Goal: Check status

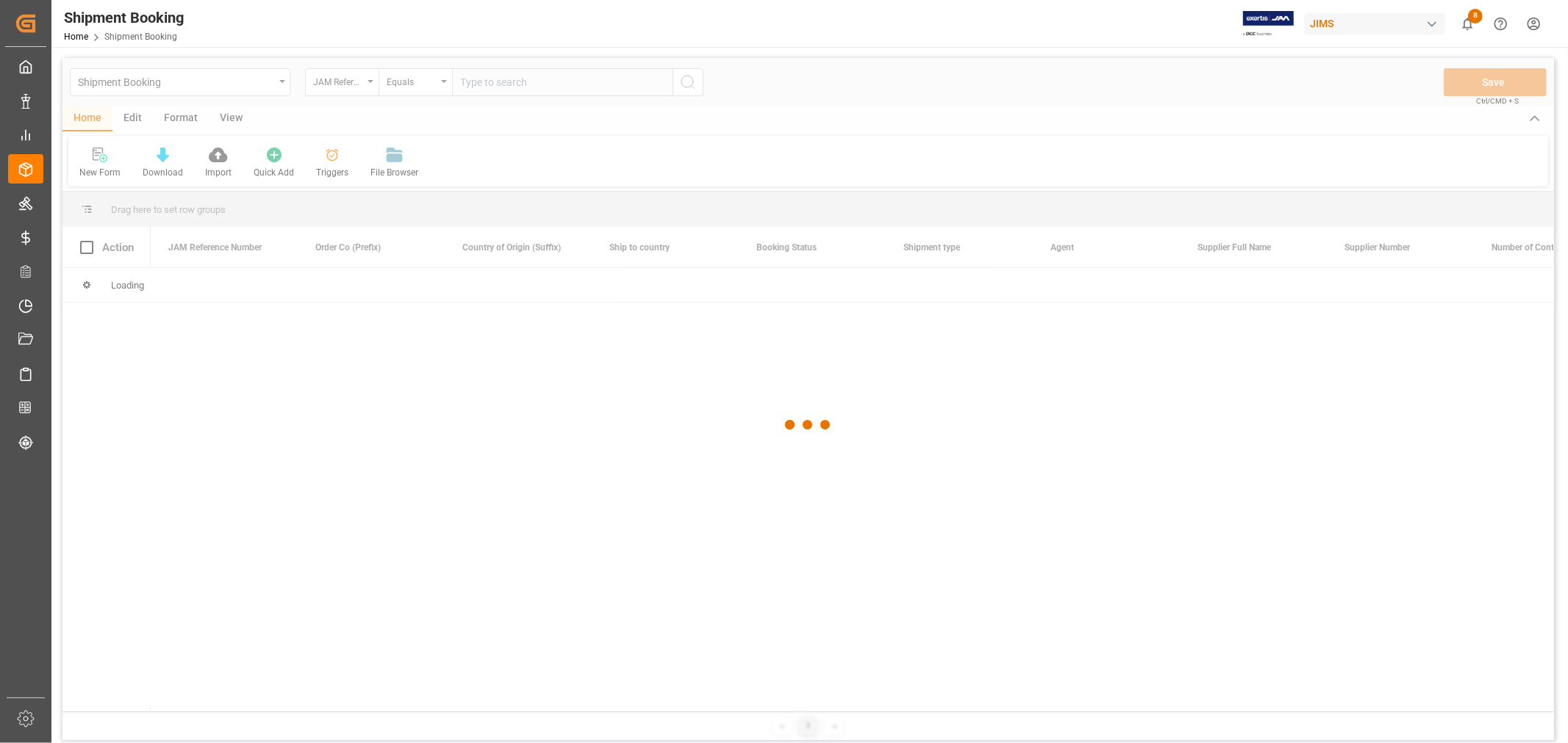
click at [586, 83] on div at bounding box center [808, 425] width 1491 height 735
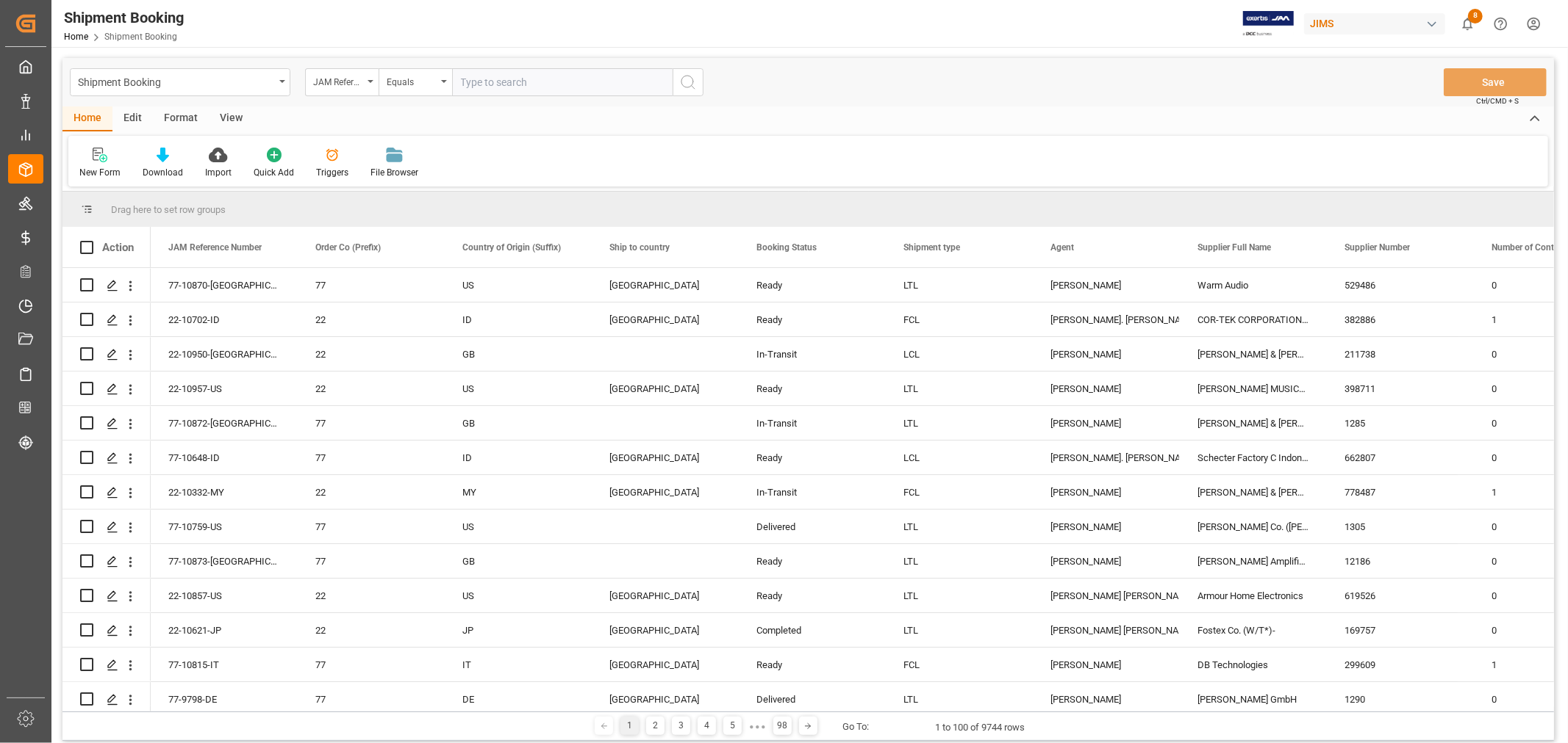
click at [586, 83] on input "text" at bounding box center [562, 83] width 221 height 28
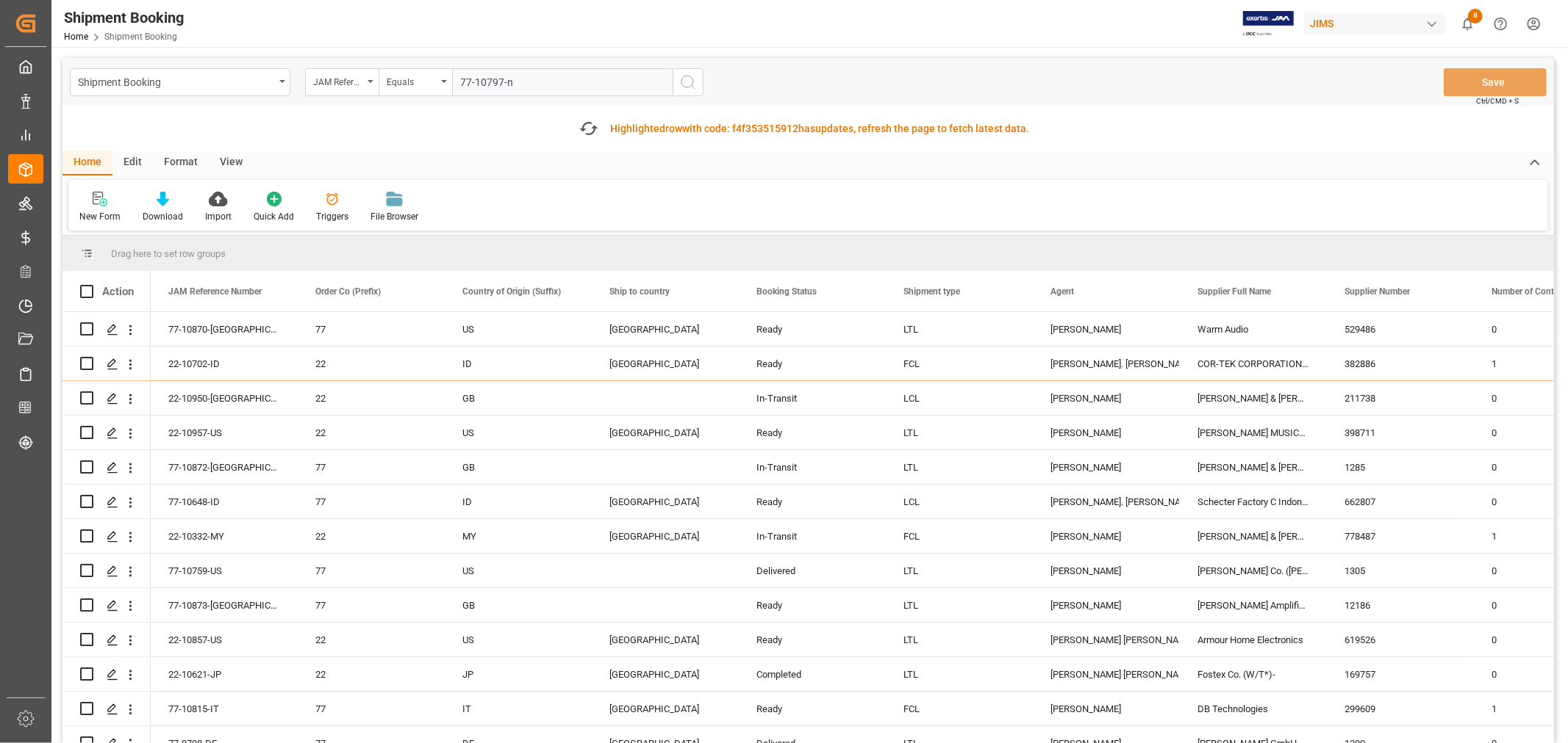
type input "77-10797-nl"
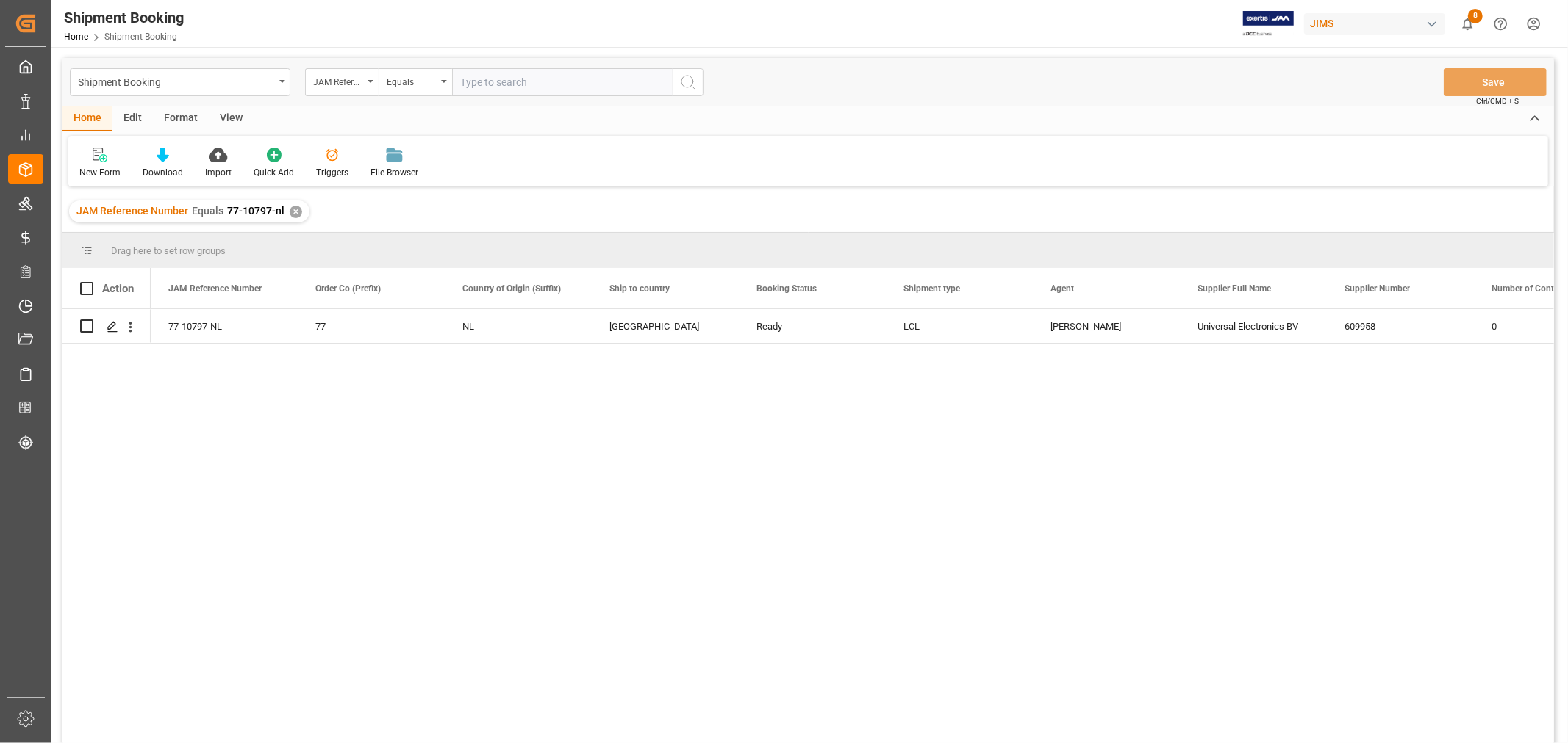
click at [236, 121] on div "View" at bounding box center [231, 119] width 45 height 25
click at [88, 166] on div "Default" at bounding box center [93, 173] width 29 height 13
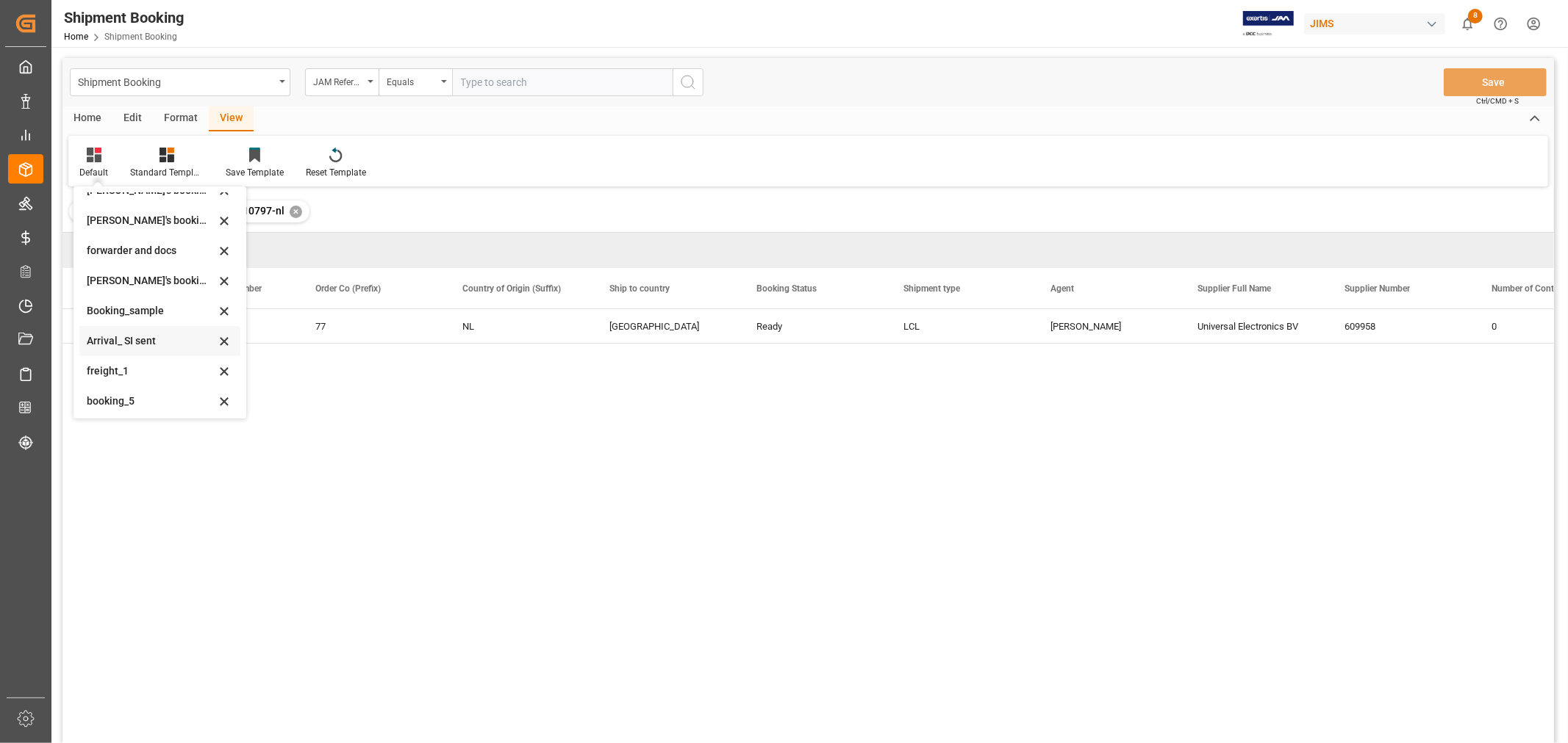
scroll to position [141, 0]
click at [114, 401] on div "booking_5" at bounding box center [151, 398] width 129 height 16
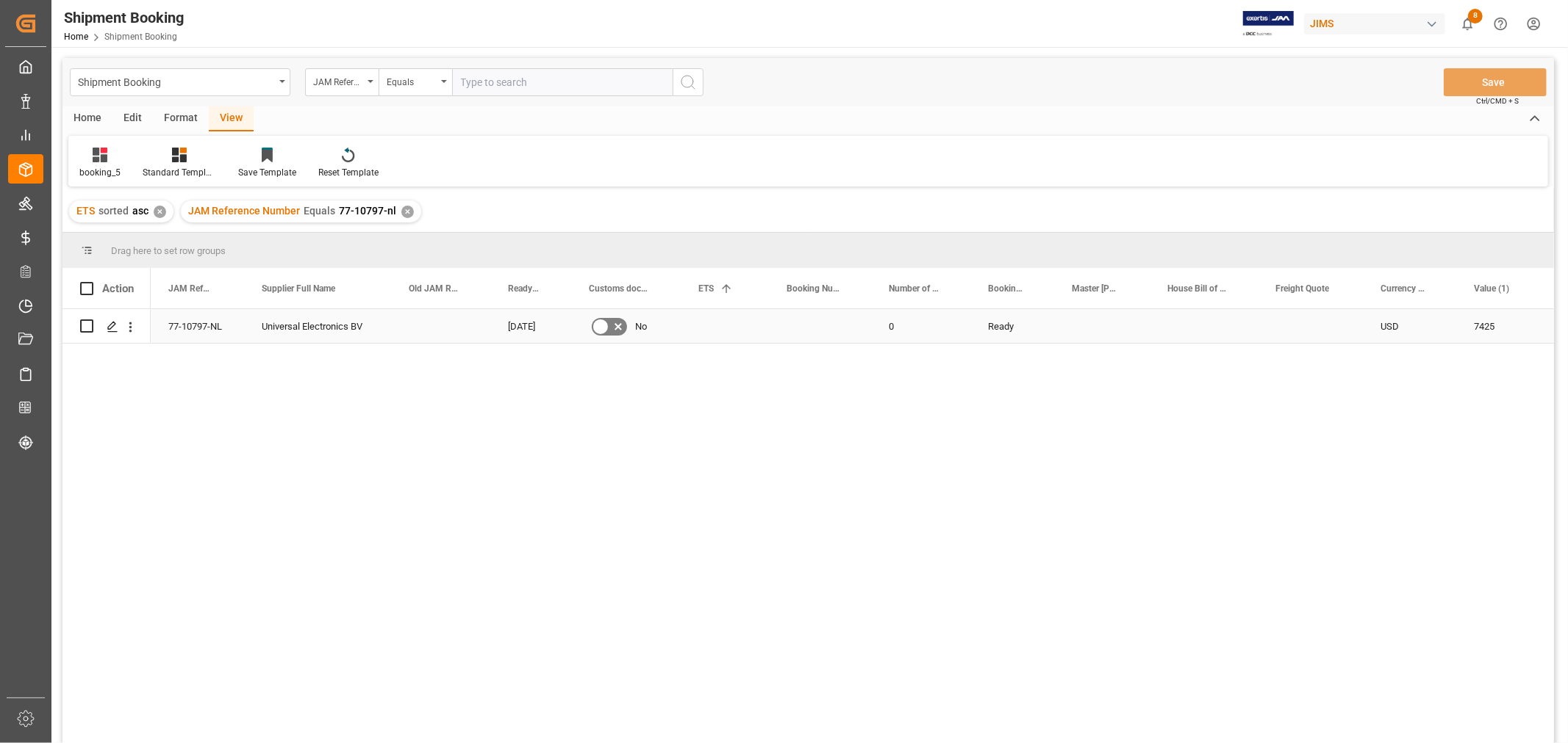
click at [803, 340] on div "Press SPACE to select this row." at bounding box center [820, 326] width 103 height 34
click at [803, 339] on div "Press SPACE to select this row." at bounding box center [820, 326] width 103 height 34
click at [804, 338] on div "Press SPACE to select this row." at bounding box center [820, 326] width 103 height 34
click at [804, 338] on input "Press SPACE to select this row." at bounding box center [820, 335] width 79 height 28
paste input "13636887"
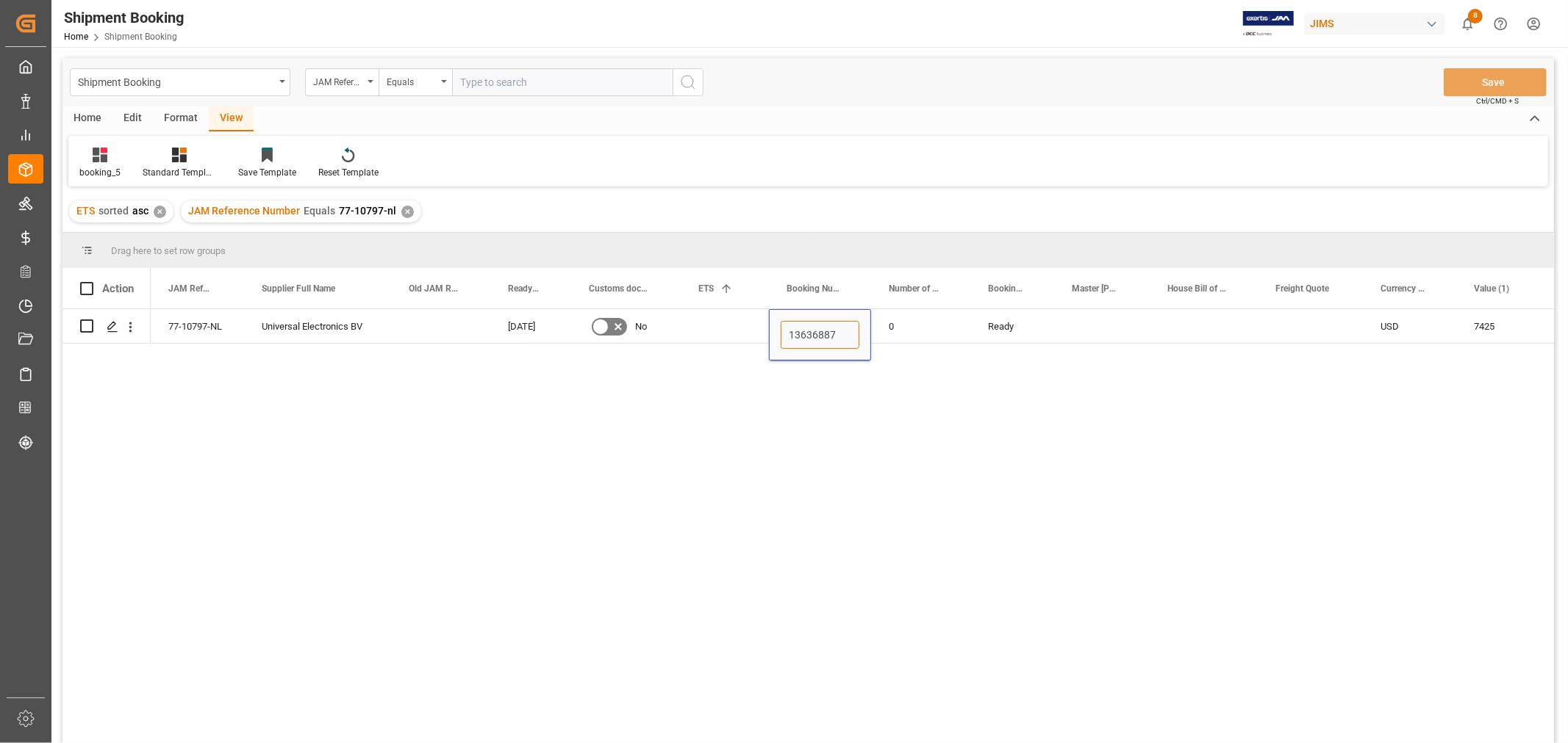
type input "13636887"
click at [985, 377] on div "77-10797-NL Universal Electronics BV [DATE] No 13636887 0 Ready USD 7425 USD EX…" at bounding box center [852, 531] width 1403 height 444
click at [1008, 326] on div "Ready" at bounding box center [1011, 326] width 49 height 34
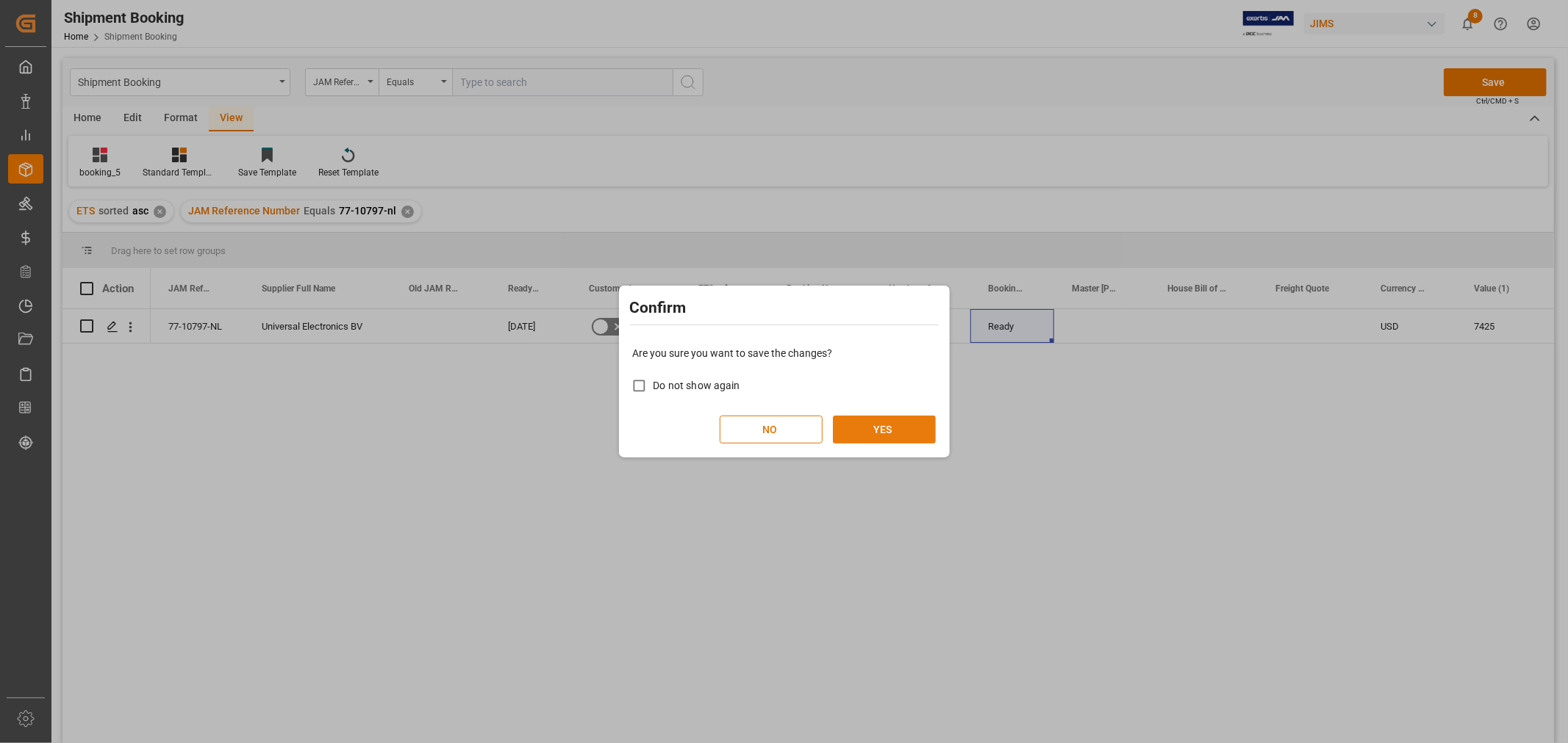
click at [897, 416] on button "YES" at bounding box center [884, 430] width 103 height 28
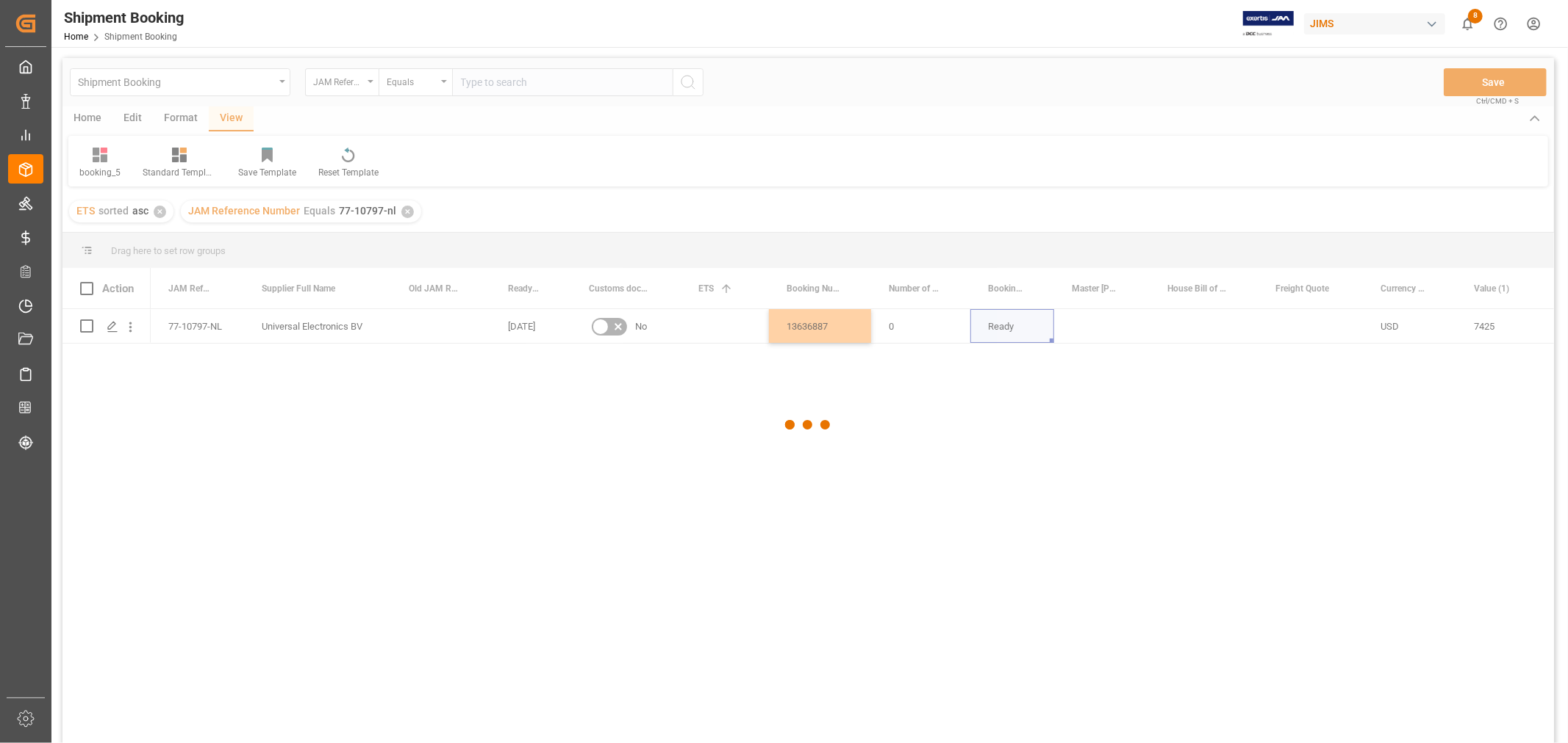
click at [1232, 321] on div at bounding box center [808, 425] width 1491 height 735
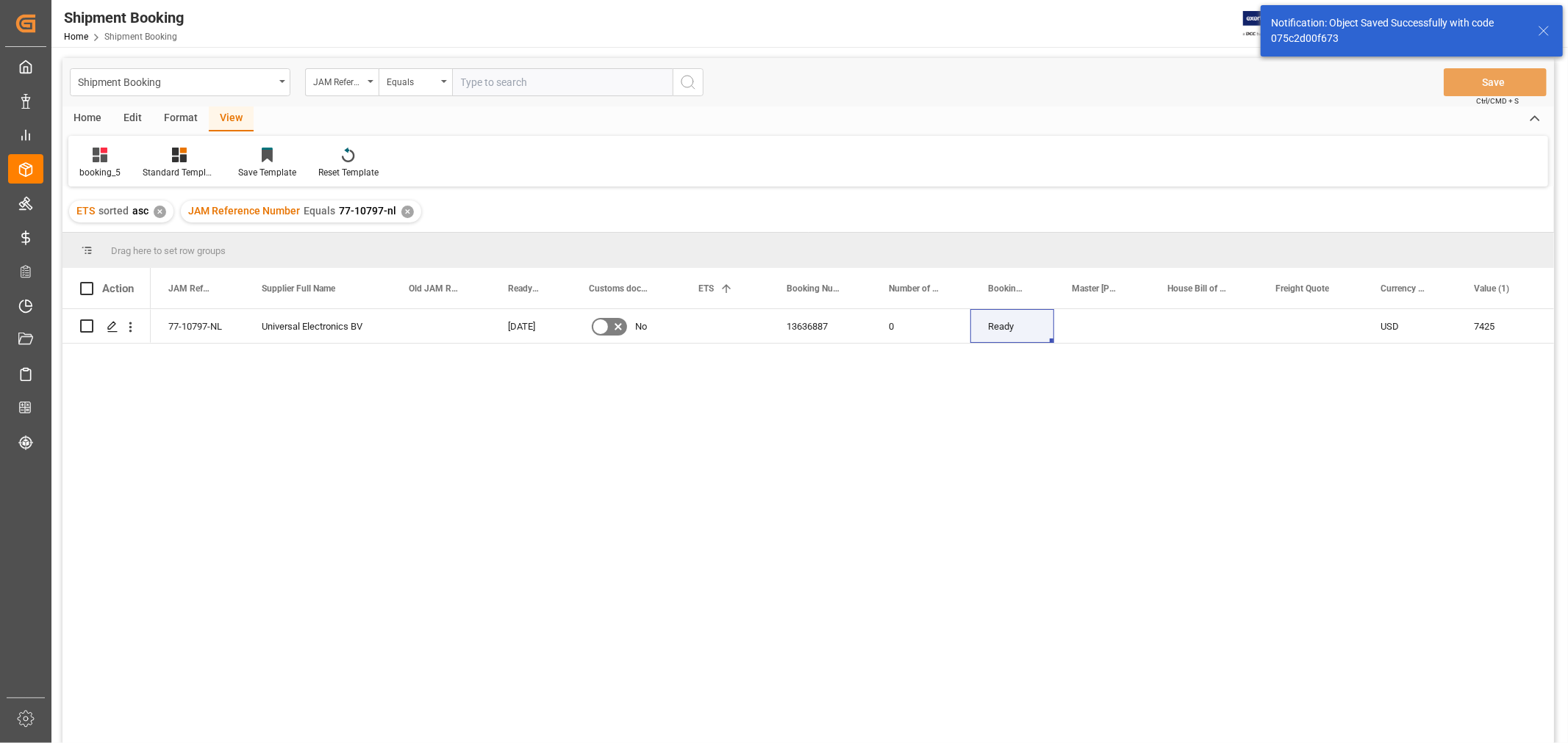
click at [1006, 122] on div "Home Edit Format View" at bounding box center [808, 119] width 1491 height 25
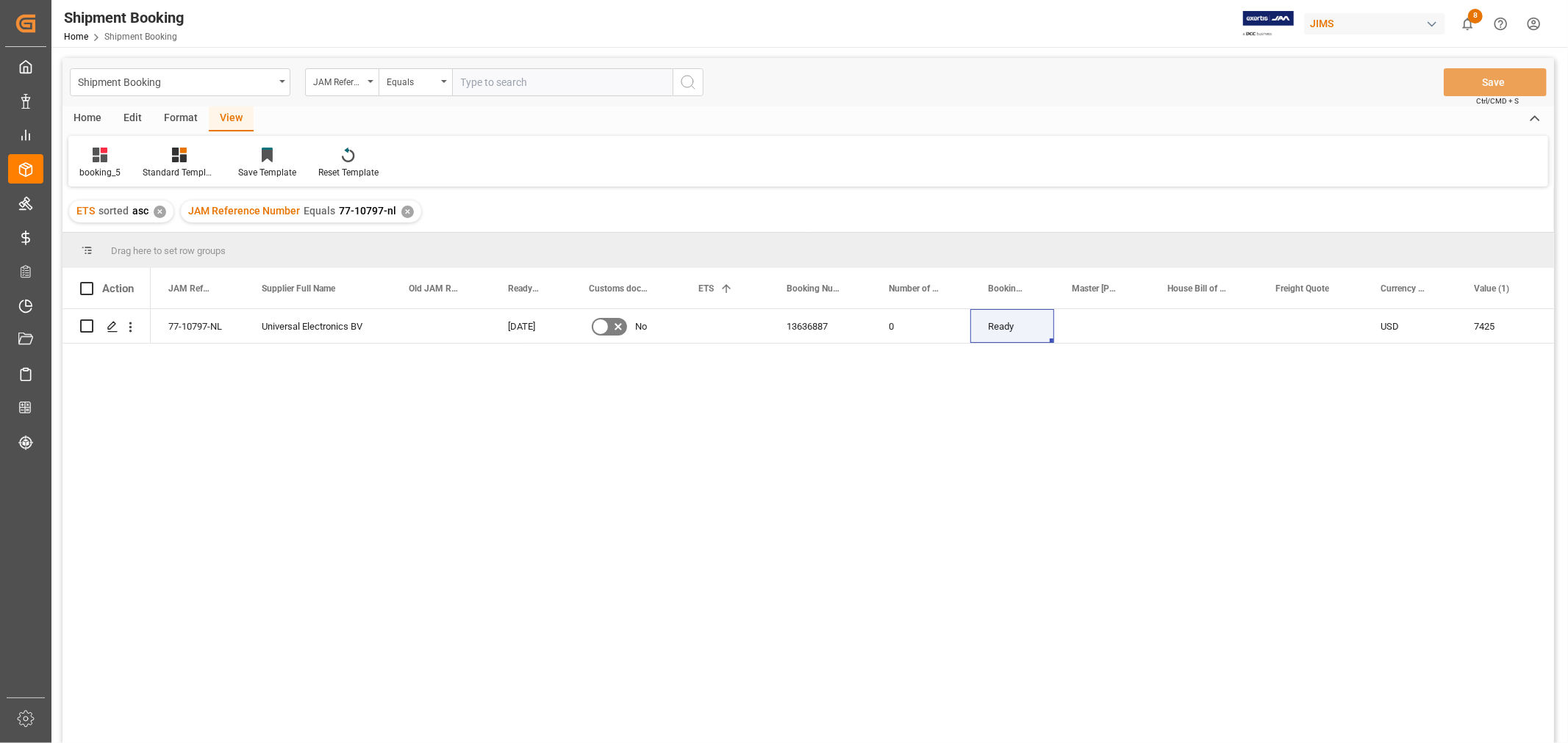
click at [611, 591] on div "77-10797-NL Universal Electronics BV [DATE] No 13636887 0 Ready USD 7425 USD EX…" at bounding box center [852, 531] width 1403 height 444
click at [409, 204] on div "JAM Reference Number Equals 77-10797-nl ✕" at bounding box center [301, 212] width 241 height 22
click at [402, 208] on div "✕" at bounding box center [407, 212] width 12 height 12
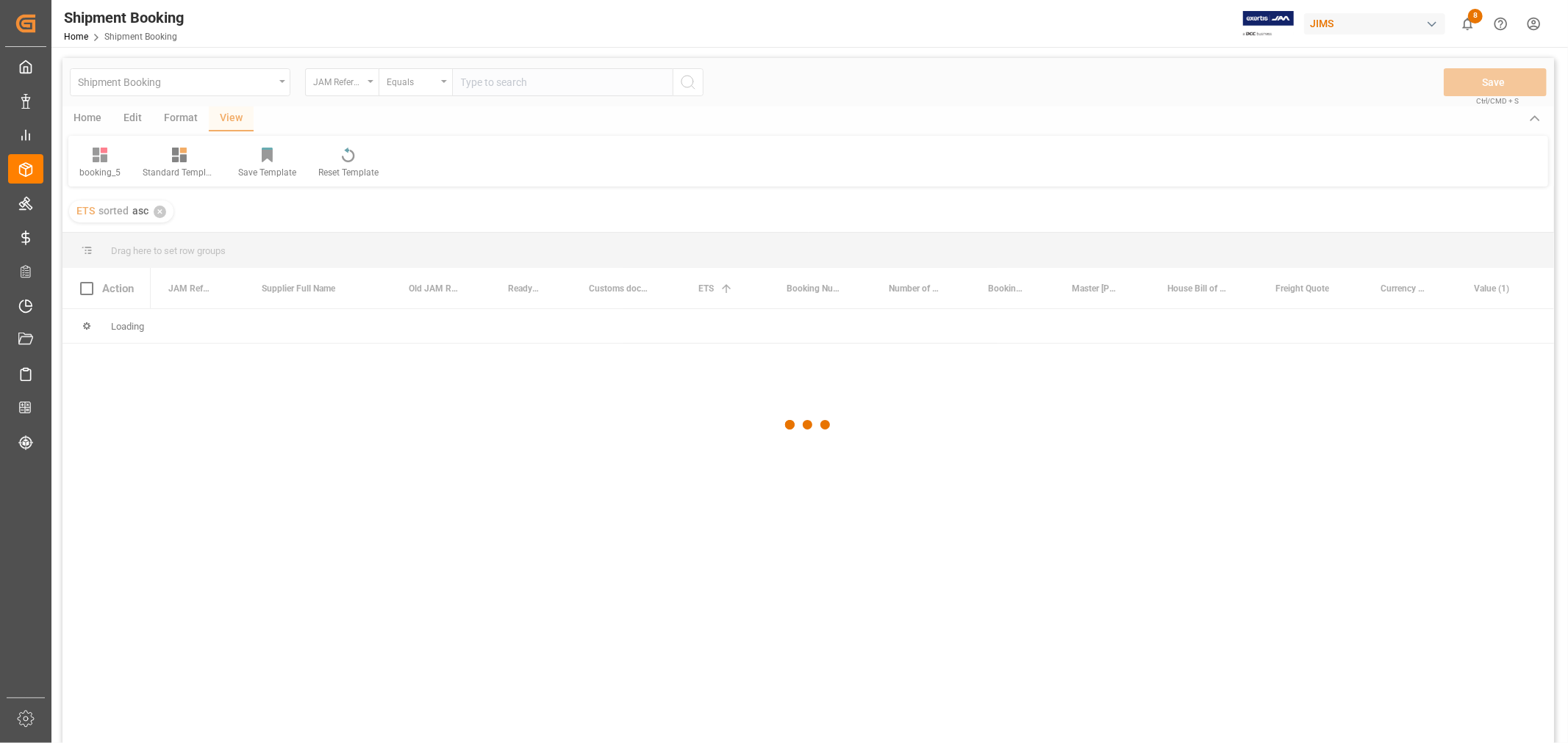
click at [504, 83] on div at bounding box center [808, 425] width 1491 height 735
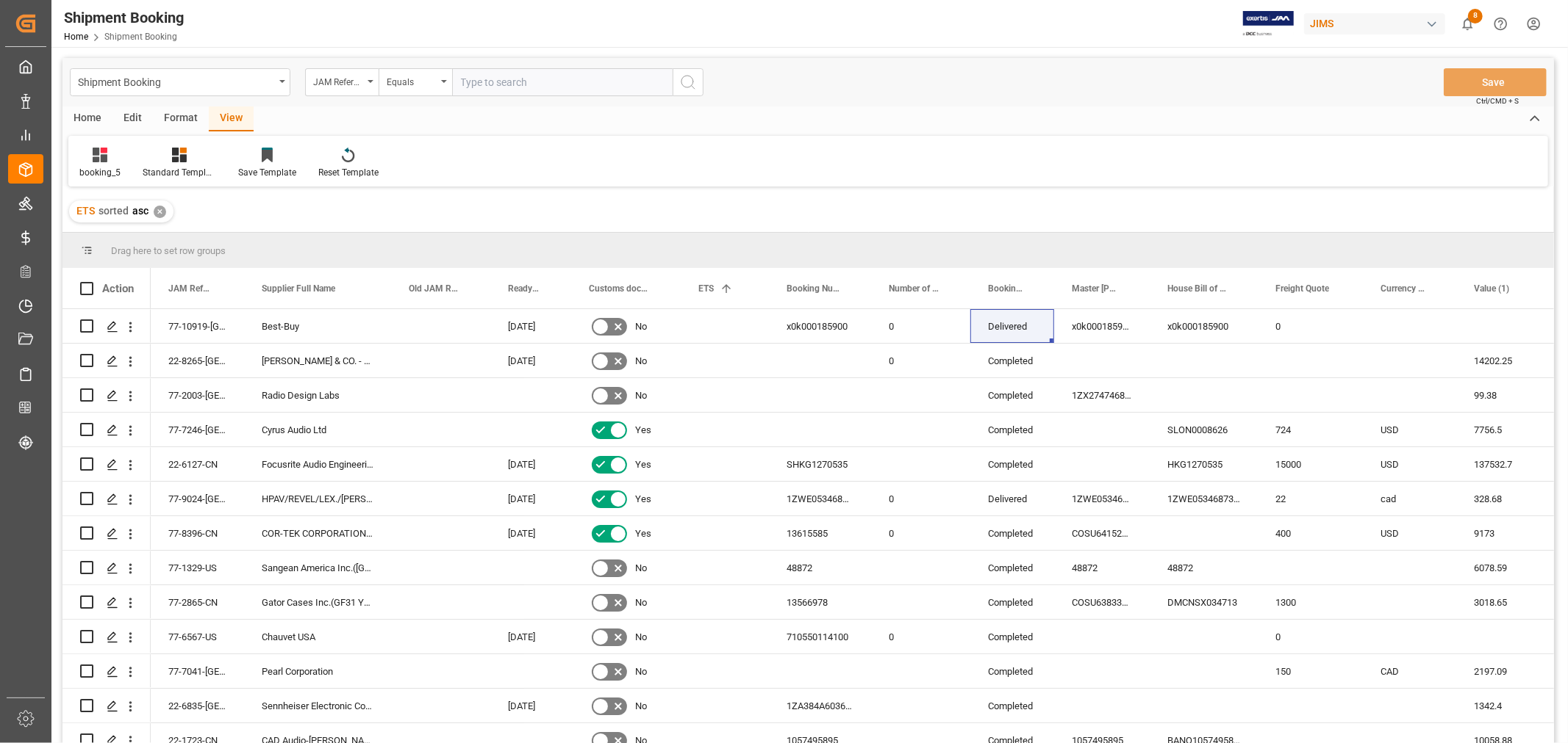
click at [509, 82] on input "text" at bounding box center [562, 83] width 221 height 28
type input "77-10409-cn"
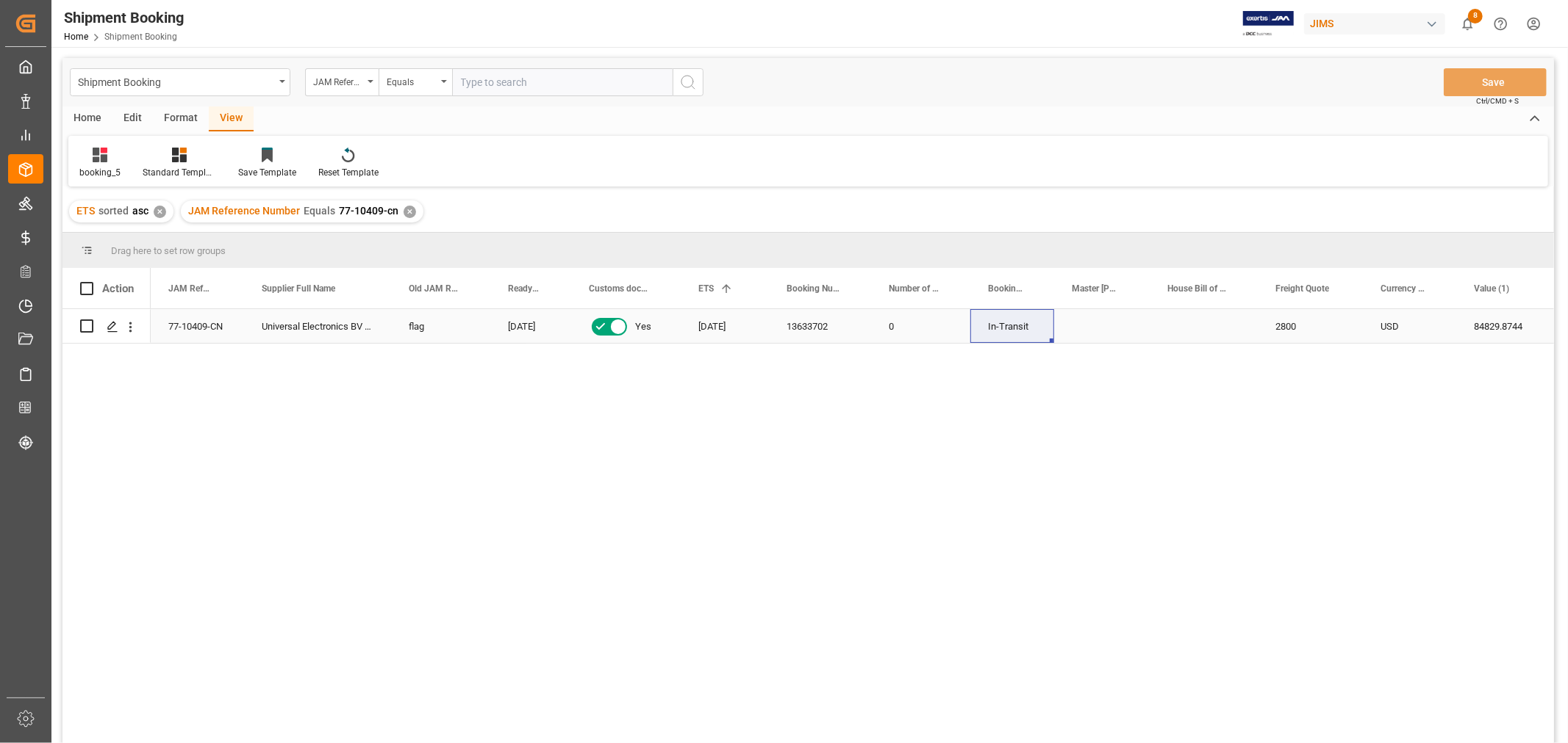
click at [806, 324] on div "13633702" at bounding box center [820, 326] width 103 height 34
click at [623, 571] on div "77-10409-CN Universal Electronics BV ([GEOGRAPHIC_DATA]) flag [DATE] Yes [DATE]…" at bounding box center [852, 531] width 1403 height 444
